Goal: Navigation & Orientation: Find specific page/section

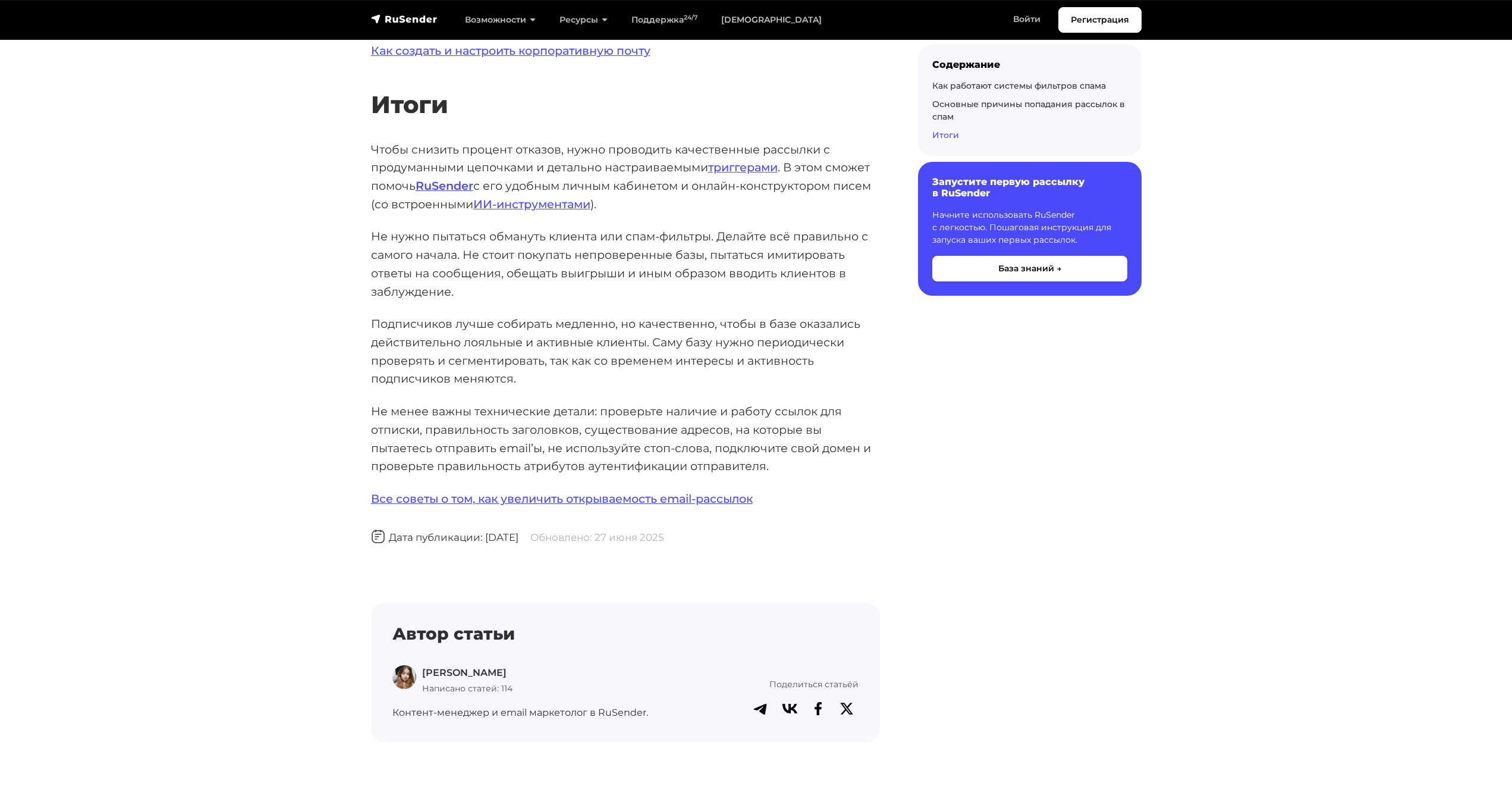
scroll to position [6370, 0]
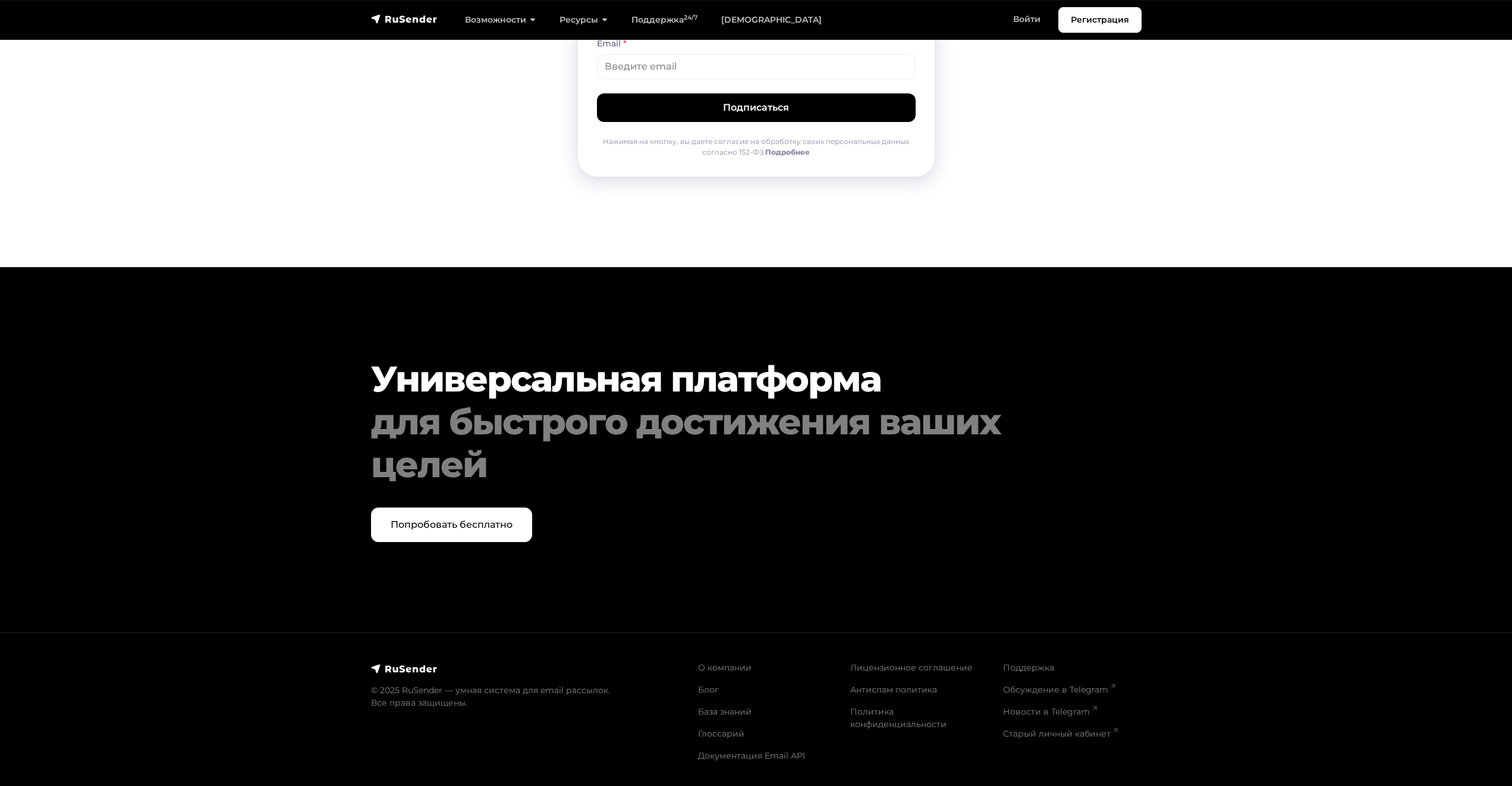
scroll to position [4948, 0]
click at [719, 755] on link "Документация Email API" at bounding box center [752, 755] width 108 height 11
